Goal: Task Accomplishment & Management: Manage account settings

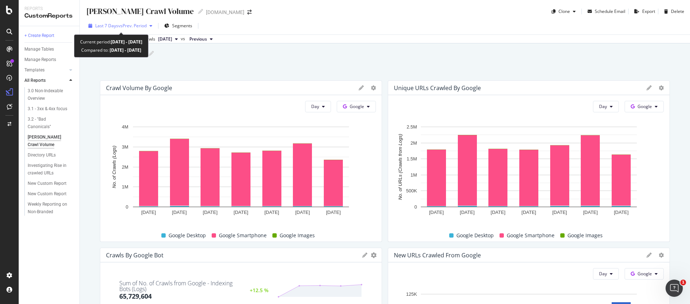
click at [125, 25] on span "vs Prev. Period" at bounding box center [132, 26] width 28 height 6
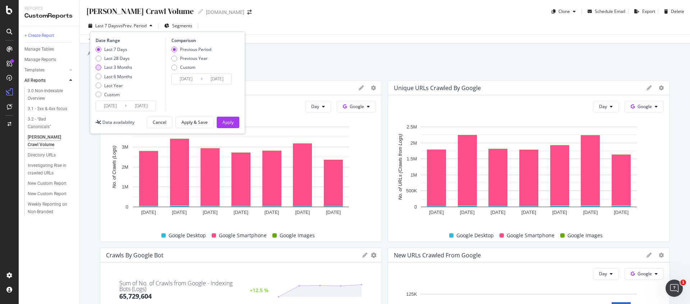
click at [108, 70] on div "Last 3 Months" at bounding box center [118, 67] width 28 height 6
type input "[DATE]"
click at [223, 120] on div "Apply" at bounding box center [228, 122] width 11 height 6
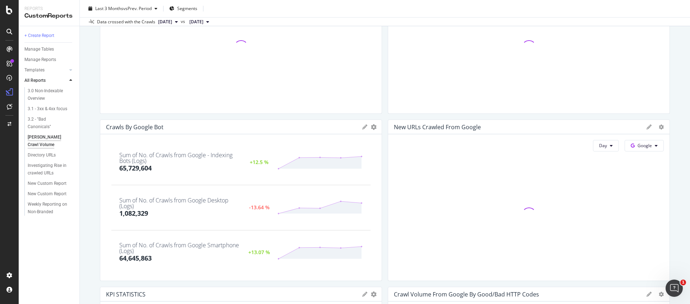
scroll to position [132, 0]
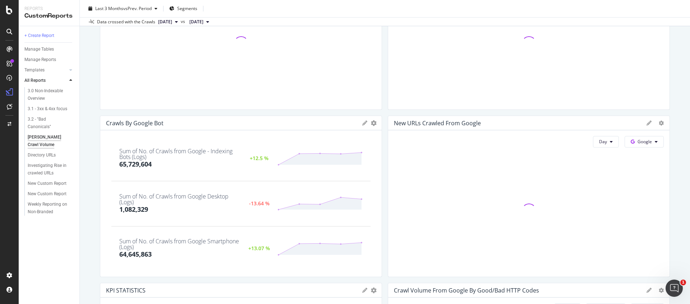
click at [252, 128] on div "Crawls by Google Bot KPIs Table Edit KPIs Apply Filter Export as CSV Delete Add…" at bounding box center [240, 123] width 281 height 14
click at [357, 126] on div "Crawls by Google Bot" at bounding box center [232, 123] width 253 height 7
click at [362, 125] on icon at bounding box center [364, 123] width 5 height 5
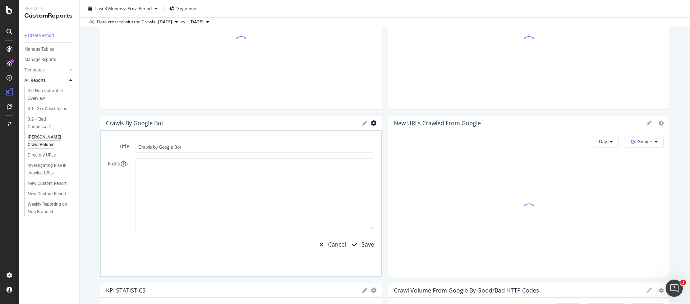
click at [372, 123] on icon "gear" at bounding box center [374, 123] width 6 height 6
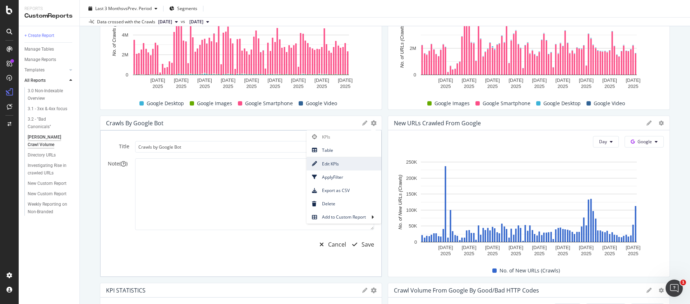
click at [350, 167] on span "Edit KPIs" at bounding box center [344, 164] width 75 height 10
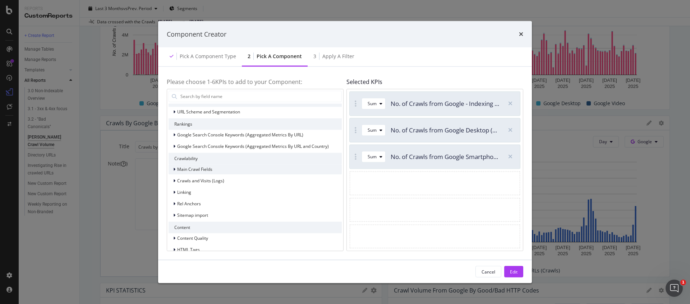
scroll to position [27, 0]
click at [199, 177] on span "Crawls and Visits (Logs)" at bounding box center [200, 180] width 47 height 6
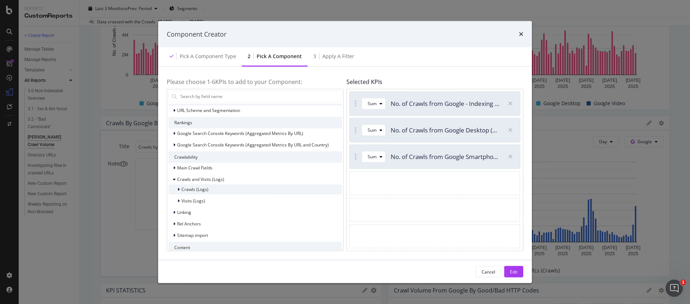
click at [198, 191] on span "Crawls (Logs)" at bounding box center [195, 190] width 27 height 6
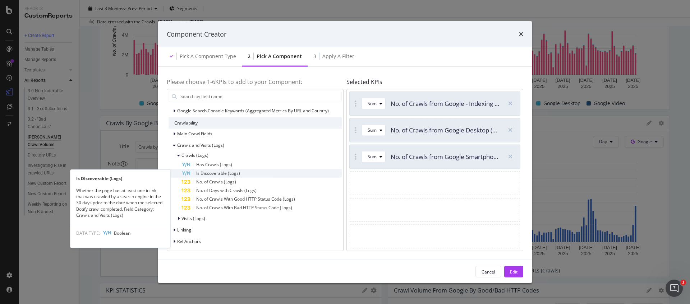
scroll to position [60, 0]
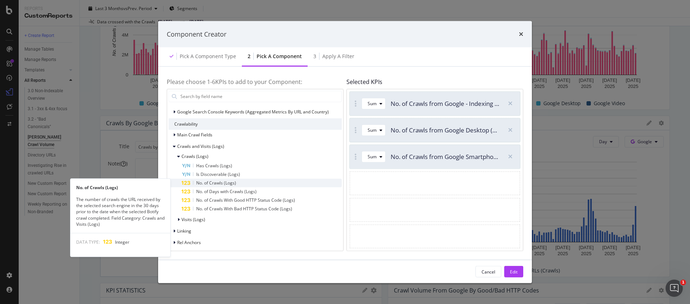
click at [232, 182] on span "No. of Crawls (Logs)" at bounding box center [216, 183] width 40 height 6
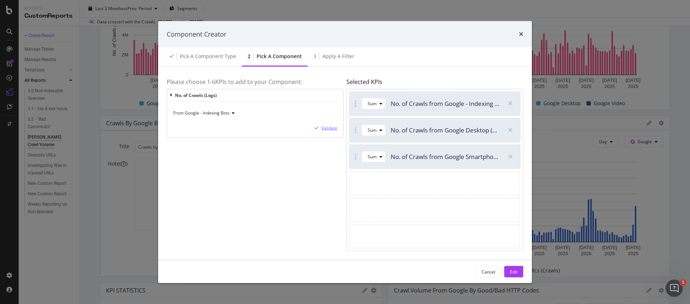
click at [324, 128] on div "Validate" at bounding box center [329, 128] width 16 height 6
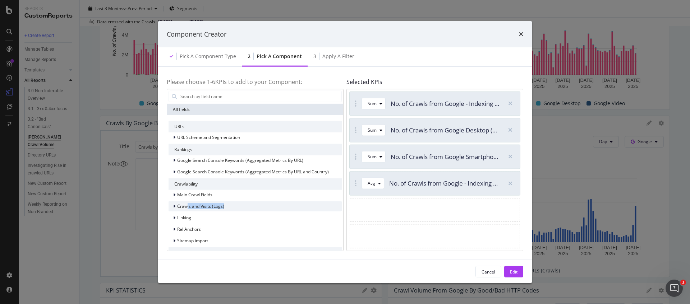
click at [187, 209] on div "Crawls and Visits (Logs)" at bounding box center [197, 206] width 56 height 7
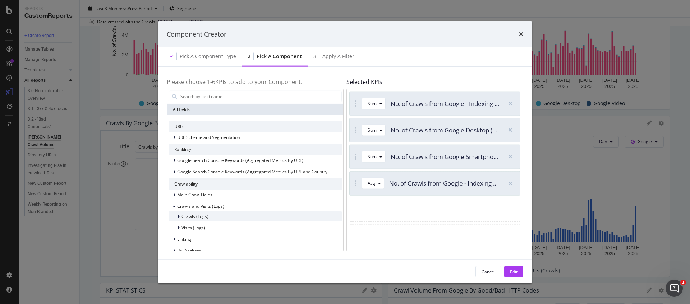
click at [187, 216] on span "Crawls (Logs)" at bounding box center [195, 217] width 27 height 6
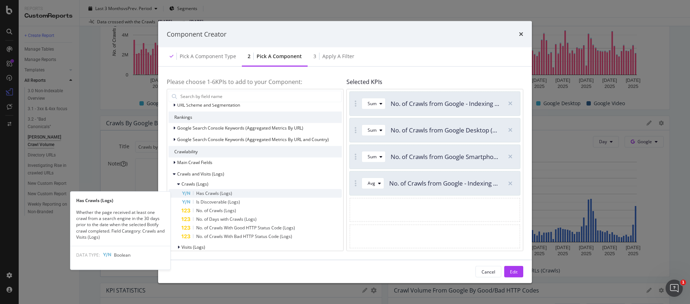
scroll to position [31, 0]
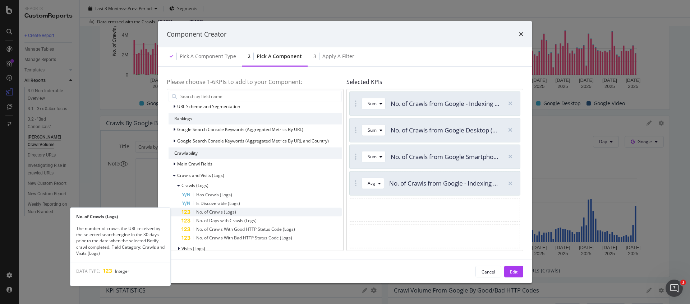
click at [220, 212] on span "No. of Crawls (Logs)" at bounding box center [216, 212] width 40 height 6
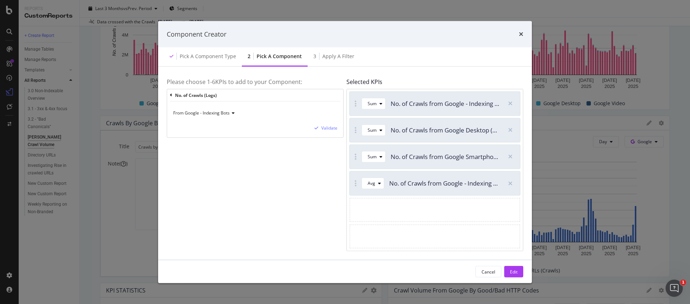
click at [233, 111] on icon "modal" at bounding box center [232, 113] width 5 height 4
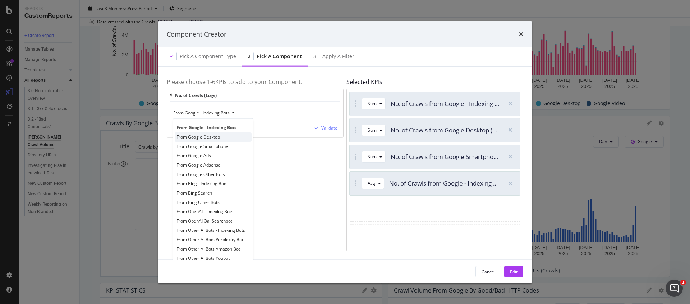
click at [233, 140] on div "From Google Desktop" at bounding box center [213, 137] width 77 height 9
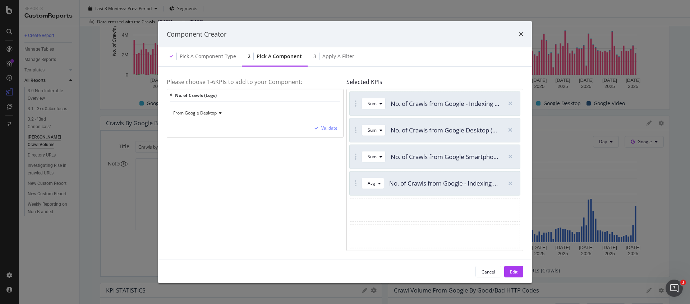
click at [327, 128] on div "Validate" at bounding box center [329, 128] width 16 height 6
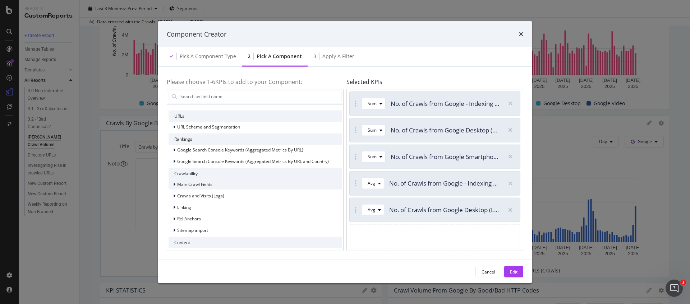
scroll to position [11, 0]
click at [178, 194] on span "Crawls and Visits (Logs)" at bounding box center [200, 196] width 47 height 6
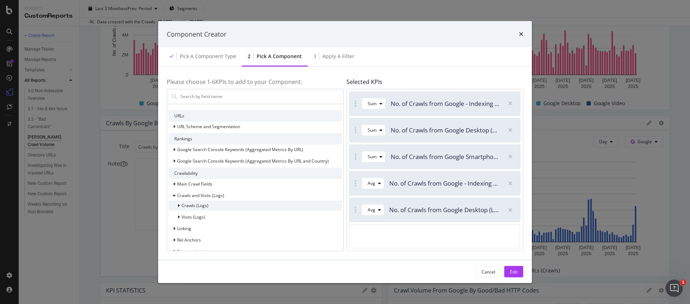
click at [178, 206] on icon "modal" at bounding box center [179, 205] width 2 height 4
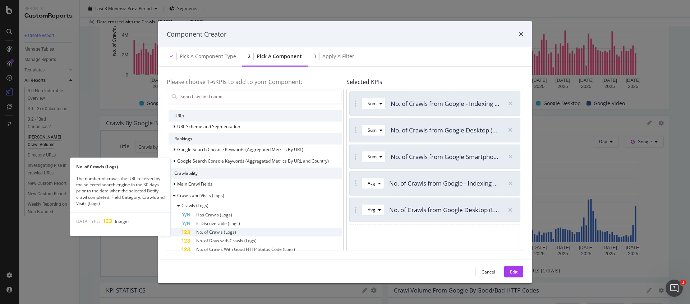
click at [188, 234] on icon "modal" at bounding box center [185, 232] width 9 height 5
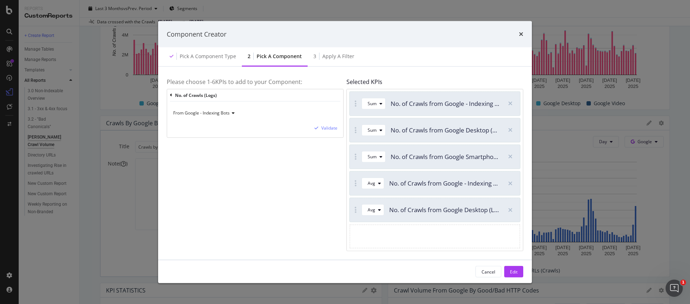
click at [226, 114] on span "From Google - Indexing Bots" at bounding box center [201, 113] width 56 height 6
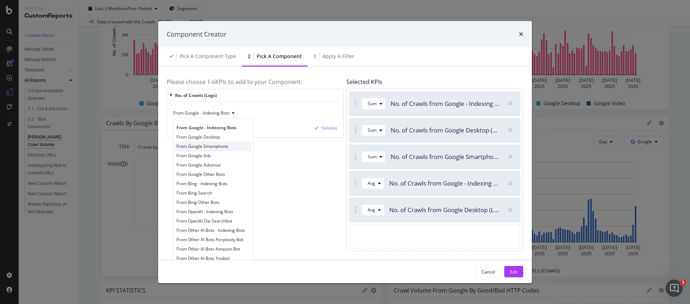
click at [225, 147] on span "From Google Smartphone" at bounding box center [203, 146] width 52 height 6
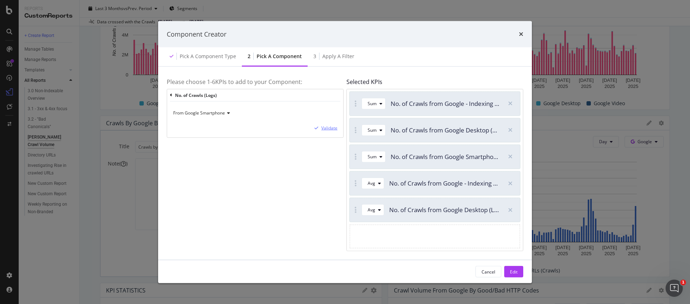
click at [327, 130] on div "Validate" at bounding box center [329, 128] width 16 height 6
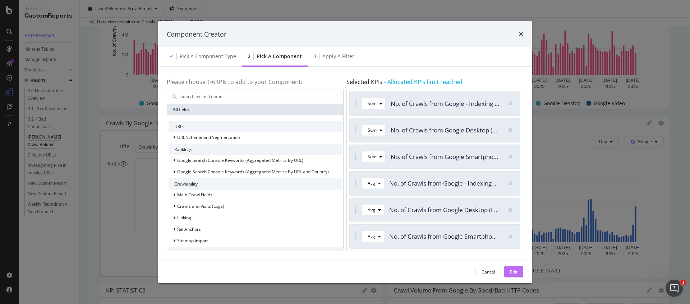
click at [514, 274] on div "Edit" at bounding box center [514, 272] width 8 height 6
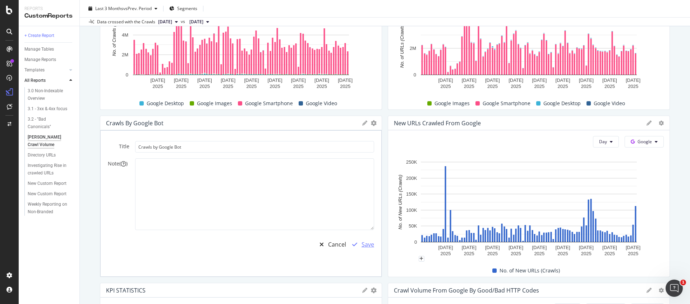
click at [363, 244] on div "Save" at bounding box center [368, 245] width 13 height 8
click at [203, 19] on span "[DATE]" at bounding box center [196, 22] width 14 height 6
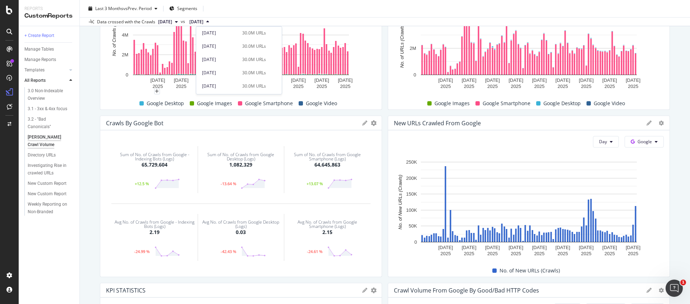
scroll to position [260, 0]
click at [245, 138] on div "Sum of No. of Crawls from Google Desktop (Logs) 1,082,329 -13.64 %" at bounding box center [241, 170] width 86 height 68
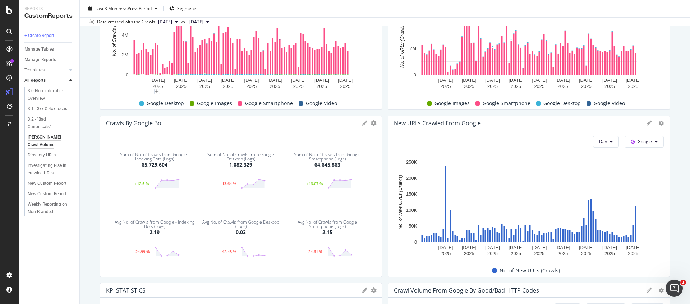
click at [211, 154] on div "Sum of No. of Crawls from Google Desktop (Logs)" at bounding box center [241, 157] width 81 height 9
click at [364, 123] on icon at bounding box center [364, 123] width 5 height 5
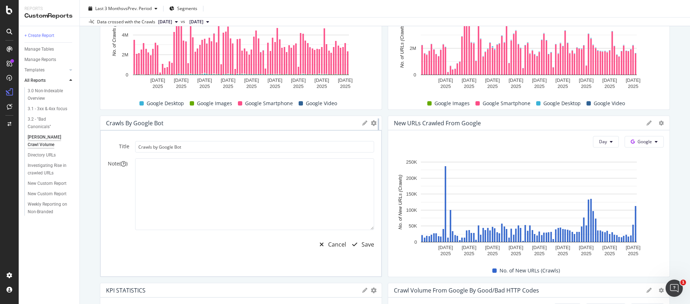
click at [375, 120] on div at bounding box center [378, 197] width 7 height 162
click at [373, 121] on icon "gear" at bounding box center [374, 123] width 6 height 6
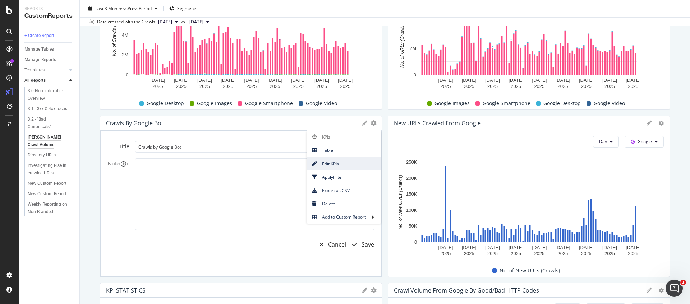
click at [326, 165] on span "Edit KPIs" at bounding box center [344, 164] width 75 height 10
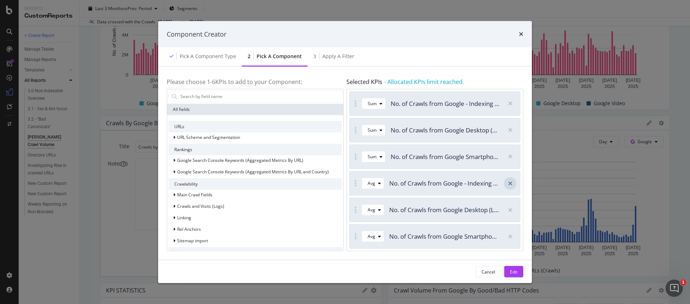
click at [512, 183] on icon "modal" at bounding box center [510, 183] width 4 height 6
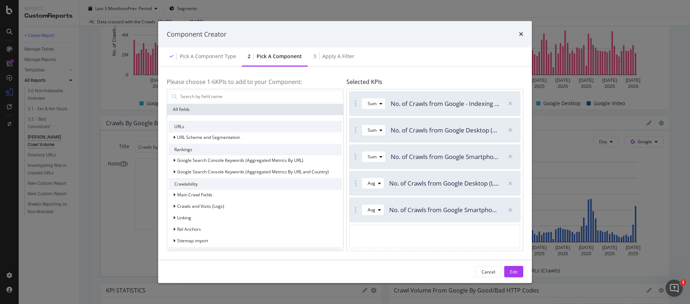
click at [512, 183] on icon "modal" at bounding box center [510, 183] width 4 height 6
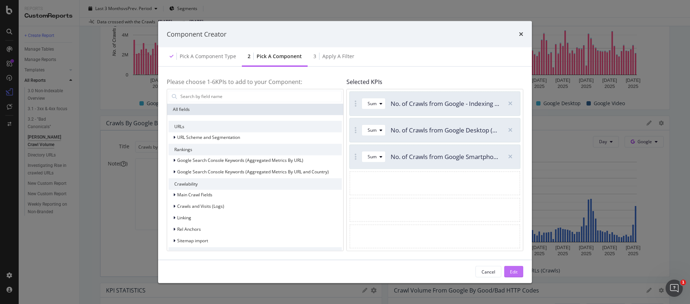
click at [512, 272] on div "Edit" at bounding box center [514, 272] width 8 height 6
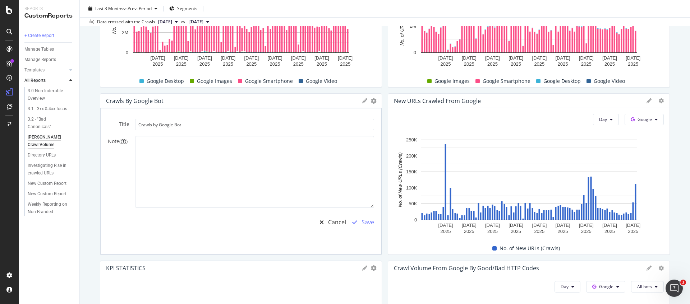
scroll to position [155, 0]
click at [367, 223] on div "Save" at bounding box center [368, 222] width 13 height 8
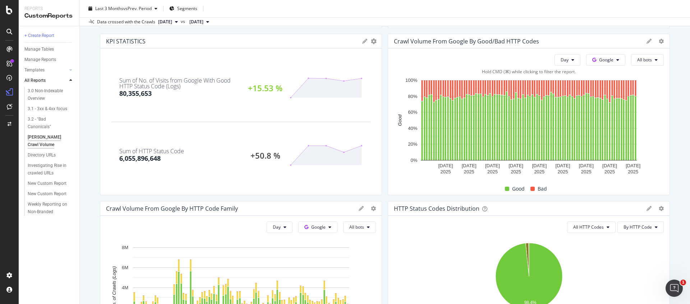
scroll to position [382, 0]
click at [372, 40] on icon "gear" at bounding box center [374, 41] width 6 height 6
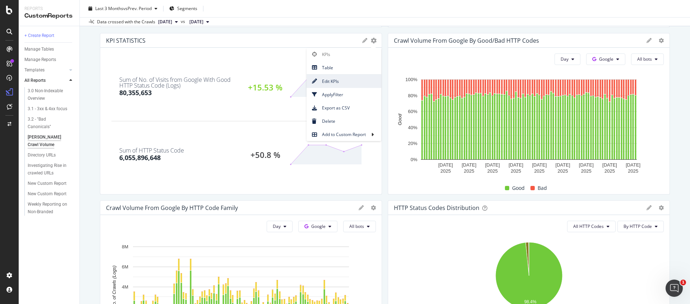
click at [332, 83] on span "Edit KPIs" at bounding box center [344, 82] width 75 height 10
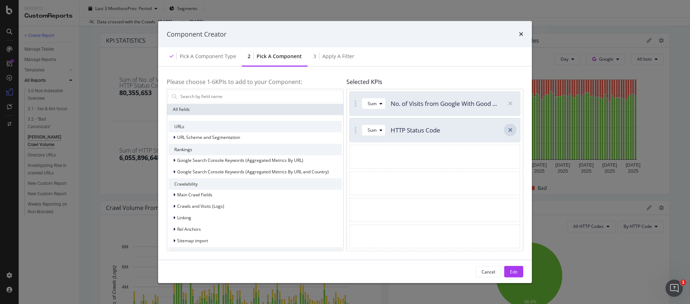
click at [513, 129] on div "modal" at bounding box center [510, 130] width 13 height 13
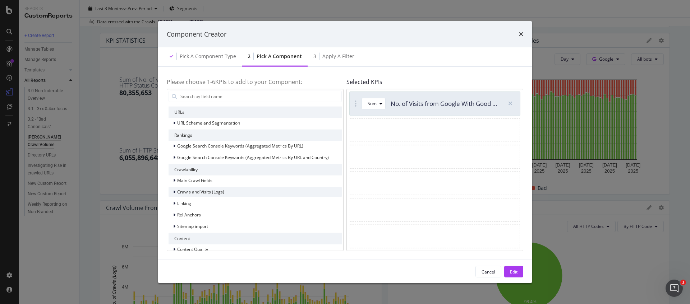
click at [217, 193] on span "Crawls and Visits (Logs)" at bounding box center [200, 192] width 47 height 6
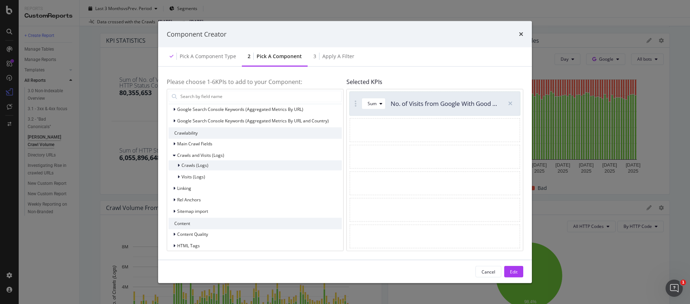
scroll to position [52, 0]
click at [178, 162] on icon "modal" at bounding box center [179, 164] width 2 height 4
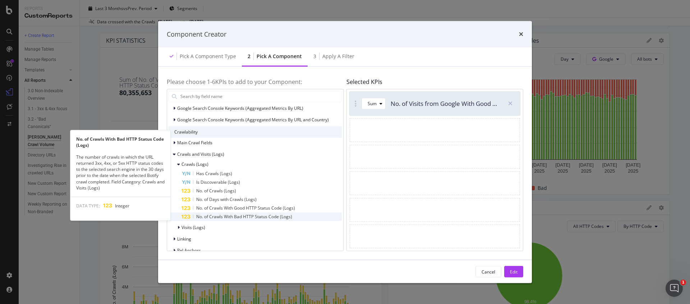
click at [223, 214] on span "No. of Crawls With Bad HTTP Status Code (Logs)" at bounding box center [244, 217] width 96 height 6
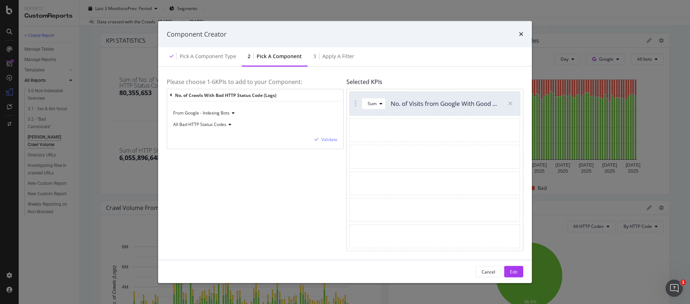
drag, startPoint x: 515, startPoint y: 272, endPoint x: 430, endPoint y: 243, distance: 89.9
click at [430, 243] on div "Component Creator Pick a Component type 2 Pick a Component 3 Apply a Filter Ple…" at bounding box center [345, 152] width 374 height 263
click at [330, 140] on div "Validate" at bounding box center [329, 140] width 16 height 6
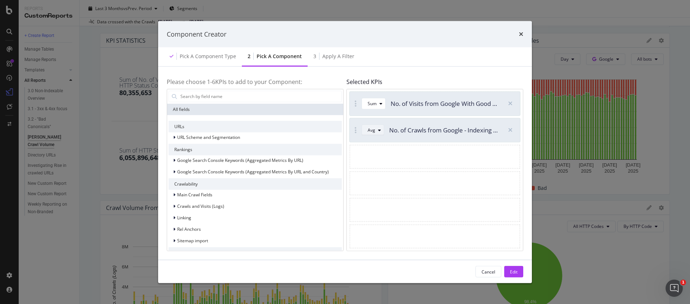
click at [371, 132] on div "Avg" at bounding box center [372, 130] width 8 height 4
click at [377, 155] on div "Sum" at bounding box center [375, 154] width 9 height 6
click at [522, 270] on button "Edit" at bounding box center [513, 272] width 19 height 12
